Goal: Navigation & Orientation: Find specific page/section

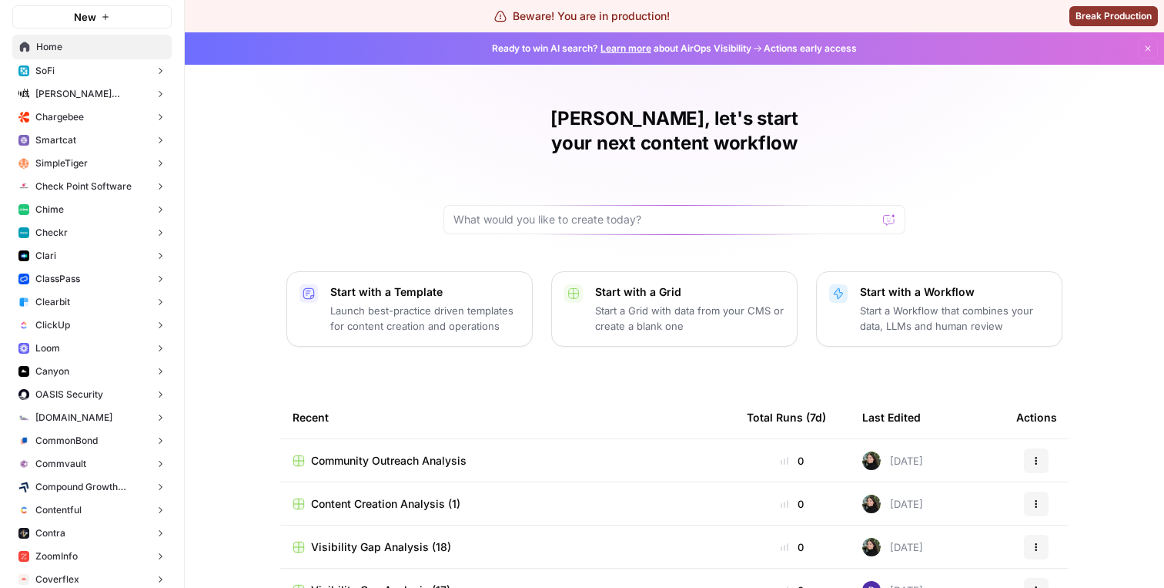
scroll to position [53, 0]
click at [79, 326] on button "ClickUp" at bounding box center [91, 323] width 159 height 23
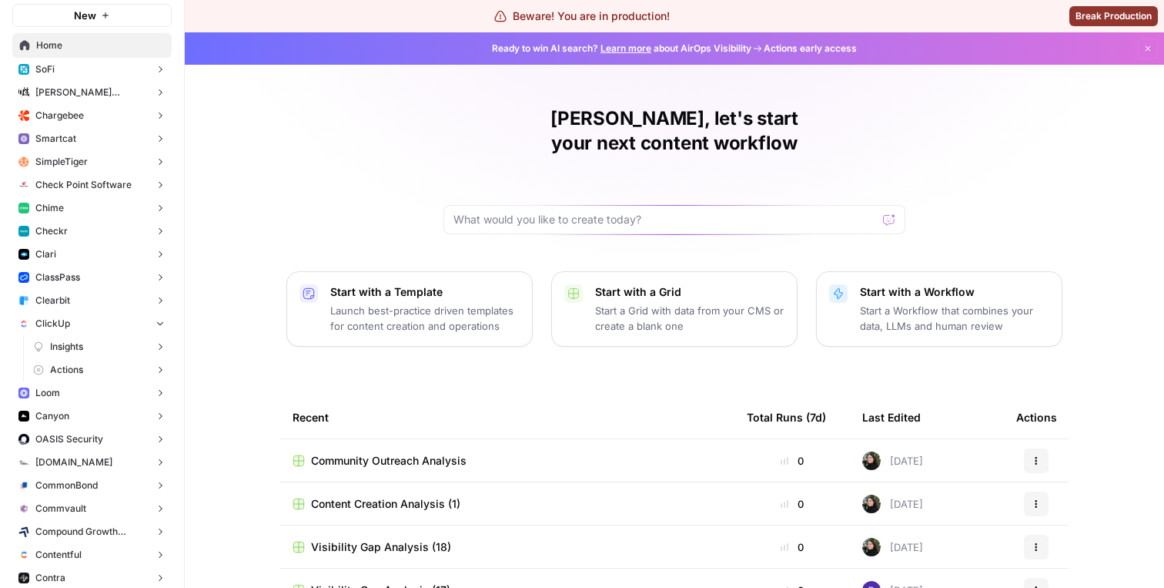
click at [83, 349] on span "Insights" at bounding box center [66, 347] width 33 height 14
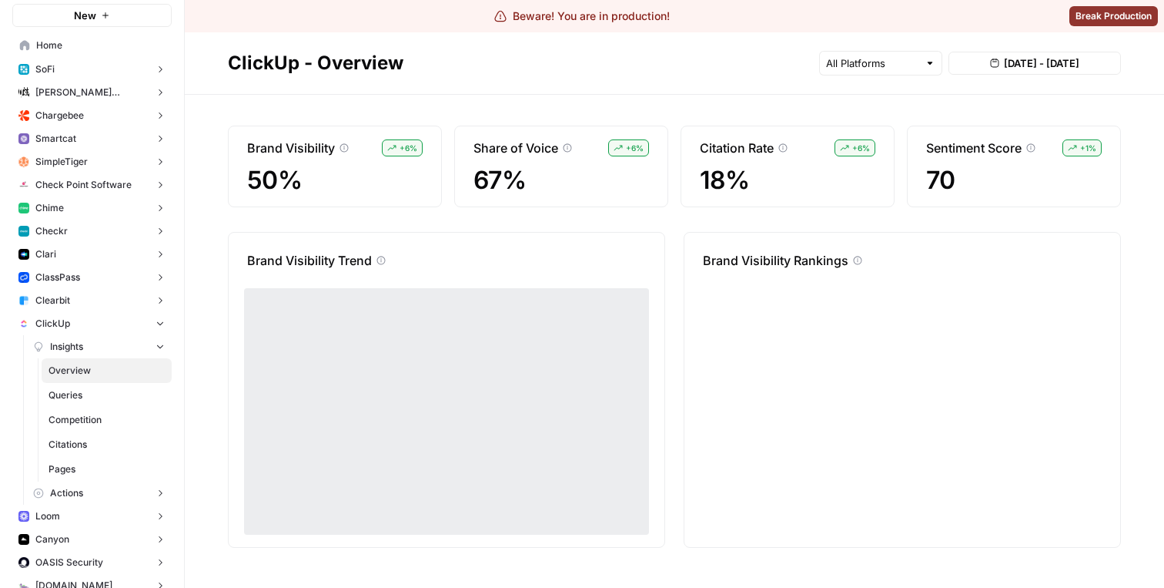
click at [87, 467] on span "Pages" at bounding box center [107, 469] width 116 height 14
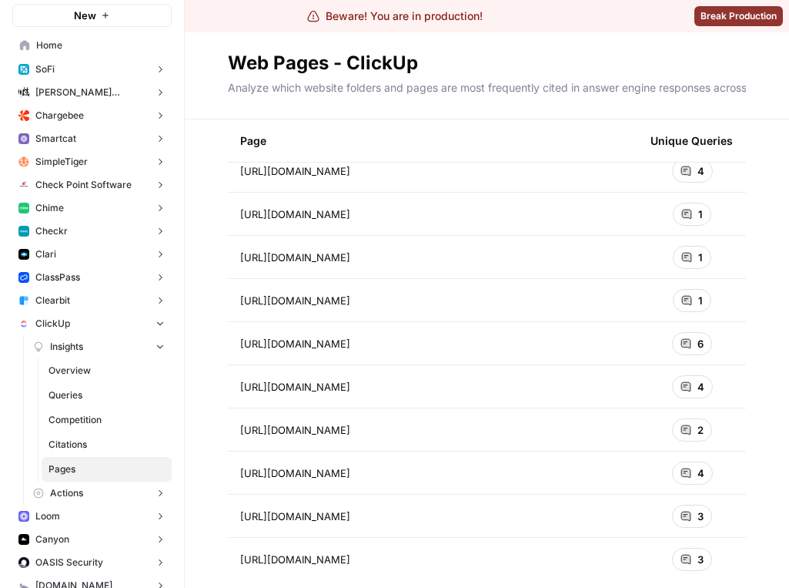
scroll to position [17877, 0]
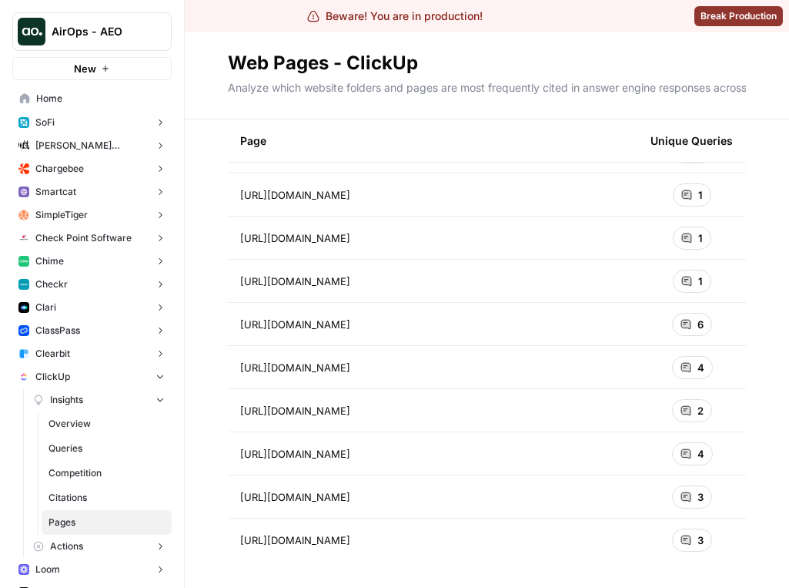
scroll to position [17877, 0]
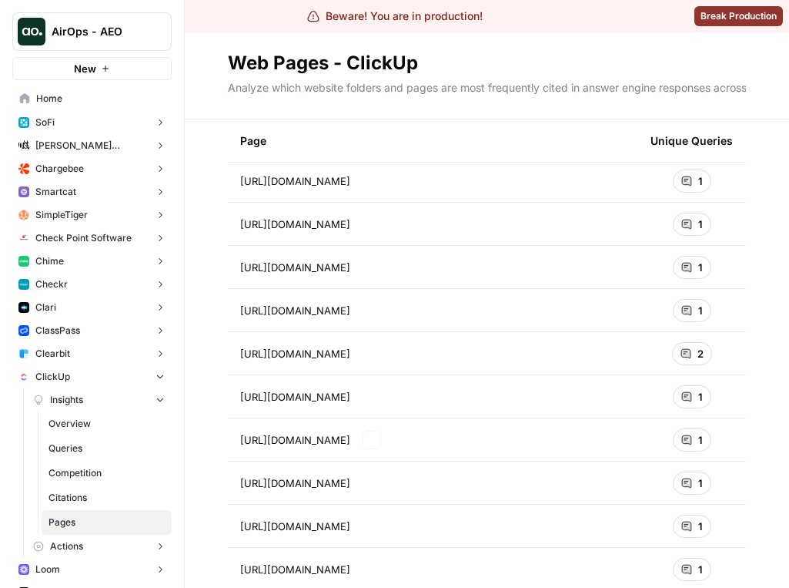
scroll to position [1548, 0]
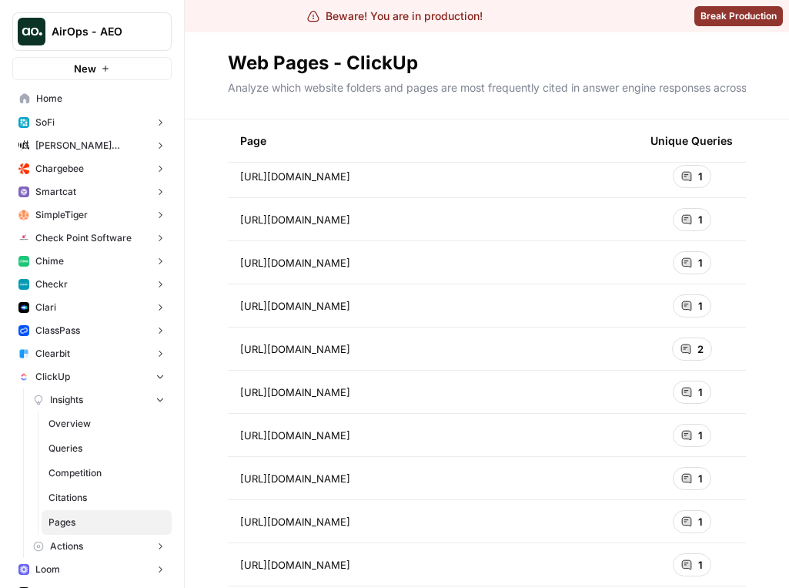
click at [97, 254] on button "Chime" at bounding box center [91, 260] width 159 height 23
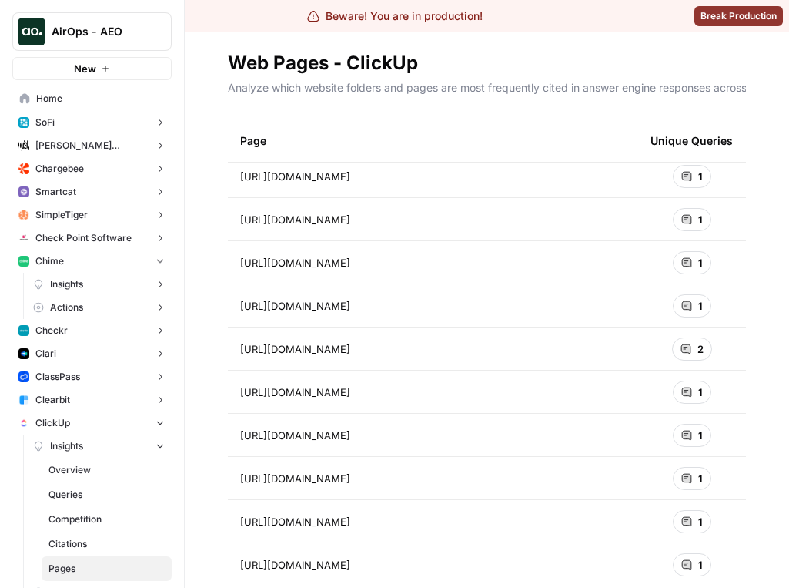
click at [86, 281] on link "Insights" at bounding box center [99, 284] width 145 height 23
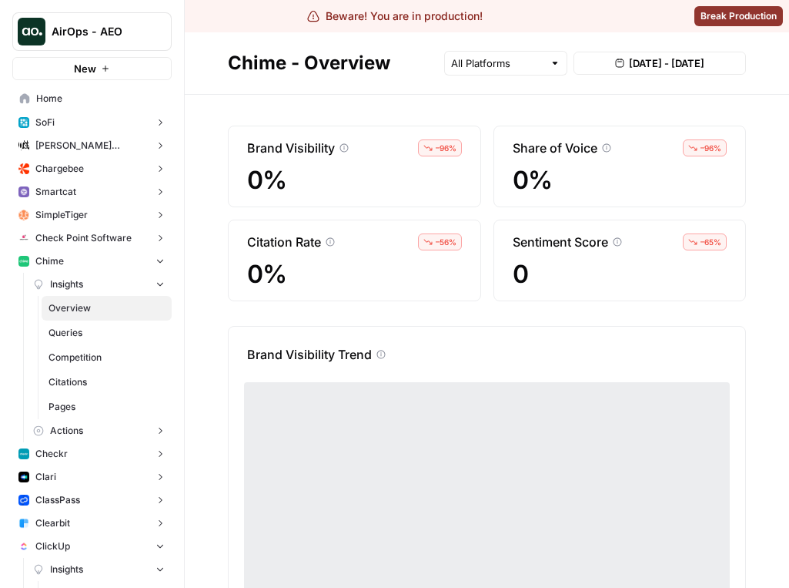
click at [82, 413] on span "Pages" at bounding box center [107, 407] width 116 height 14
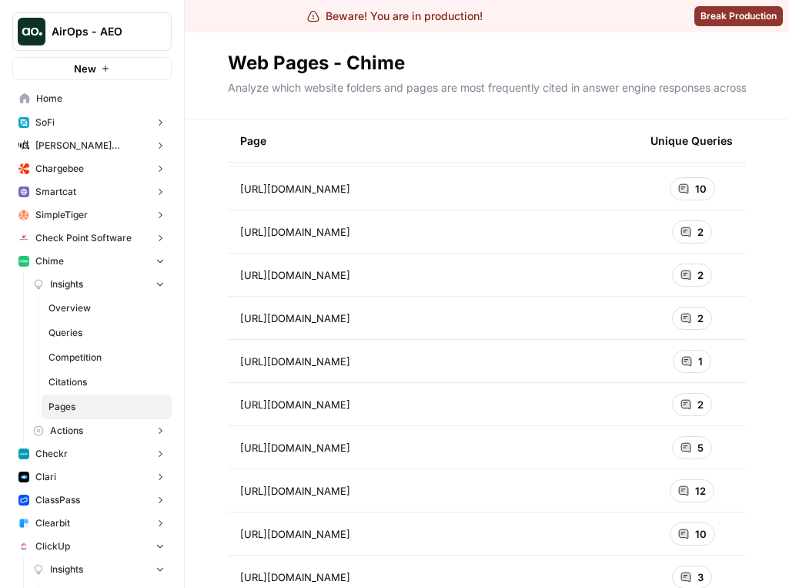
scroll to position [15203, 0]
